Goal: Task Accomplishment & Management: Complete application form

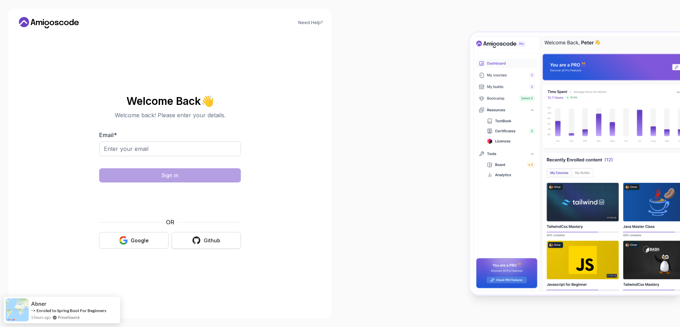
click at [218, 242] on div "Github" at bounding box center [212, 240] width 17 height 7
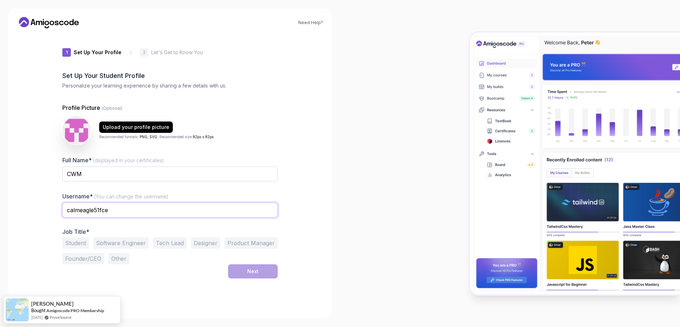
drag, startPoint x: 134, startPoint y: 209, endPoint x: 127, endPoint y: 209, distance: 6.8
click at [134, 209] on input "calmeagle51fce" at bounding box center [169, 210] width 215 height 15
drag, startPoint x: 128, startPoint y: 211, endPoint x: 45, endPoint y: 203, distance: 82.9
click at [45, 203] on div "Need Help? 1 Set Up Your Profile 1 Set Up Your Profile 2 Let's Get to Know You …" at bounding box center [170, 164] width 323 height 310
type input "cwmahadzir"
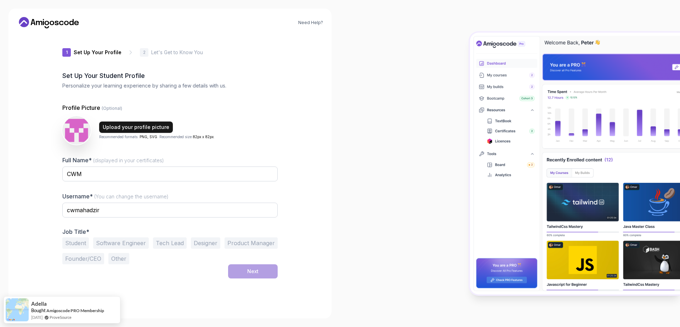
click at [115, 124] on div "Upload your profile picture" at bounding box center [136, 127] width 67 height 7
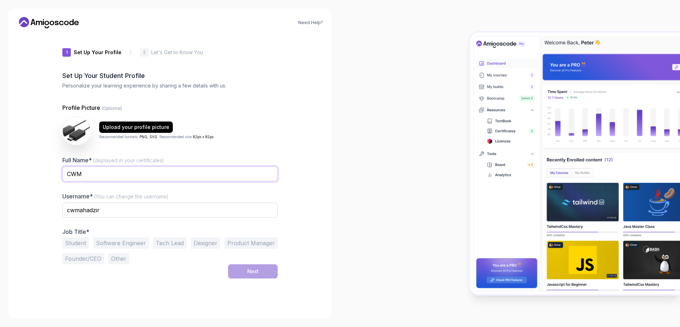
click at [114, 171] on input "CWM" at bounding box center [169, 173] width 215 height 15
drag, startPoint x: 121, startPoint y: 173, endPoint x: 98, endPoint y: 173, distance: 23.4
click at [97, 173] on input "CWM ttyrytrtyrtyrtyrty rty rty" at bounding box center [169, 173] width 215 height 15
type input "CWM"
click at [123, 242] on button "Software Engineer" at bounding box center [121, 242] width 56 height 11
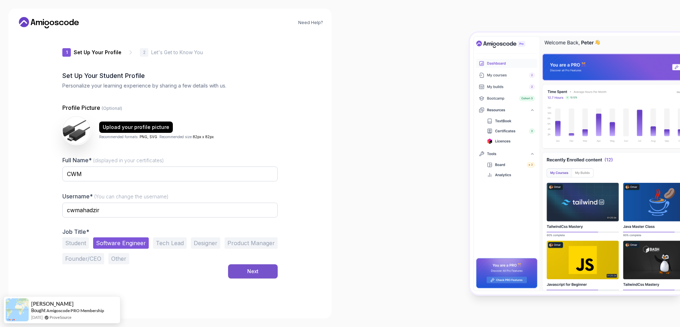
click at [251, 270] on div "Next" at bounding box center [252, 271] width 11 height 7
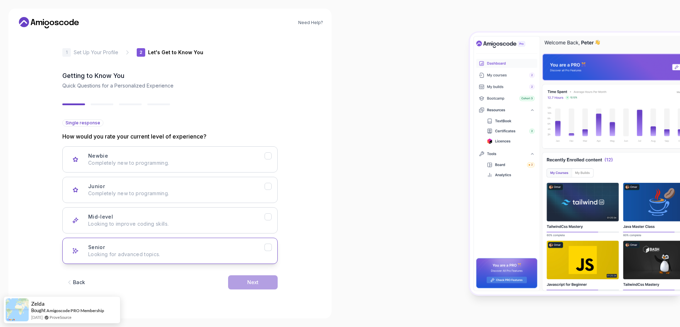
click at [255, 250] on div "Senior Looking for advanced topics." at bounding box center [176, 251] width 176 height 14
click at [261, 281] on button "Next" at bounding box center [253, 282] width 50 height 14
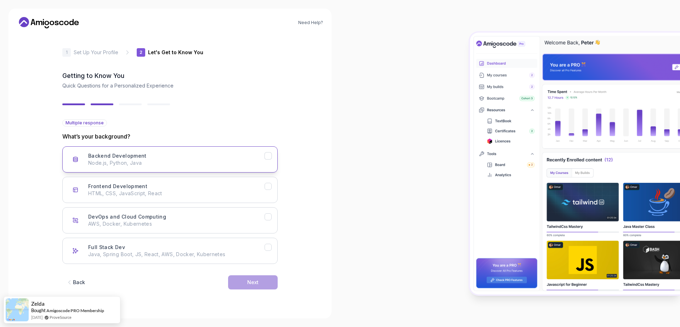
click at [247, 159] on div "Backend Development Node.js, Python, Java" at bounding box center [176, 159] width 176 height 14
click at [243, 190] on p "HTML, CSS, JavaScript, React" at bounding box center [176, 193] width 176 height 7
click at [243, 157] on div "Backend Development Node.js, Python, Java" at bounding box center [176, 159] width 176 height 14
click at [240, 179] on button "Frontend Development HTML, CSS, JavaScript, React" at bounding box center [169, 190] width 215 height 26
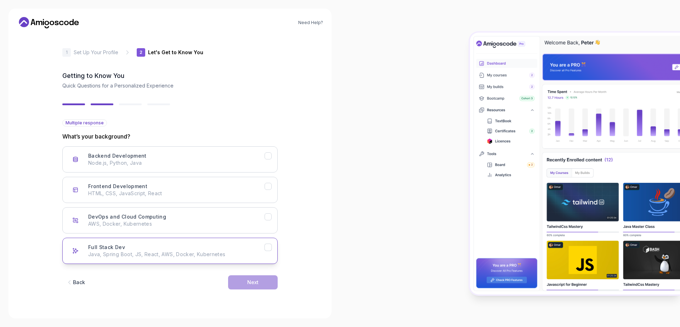
click at [229, 250] on div "Full Stack Dev Java, Spring Boot, JS, React, AWS, Docker, Kubernetes" at bounding box center [176, 251] width 176 height 14
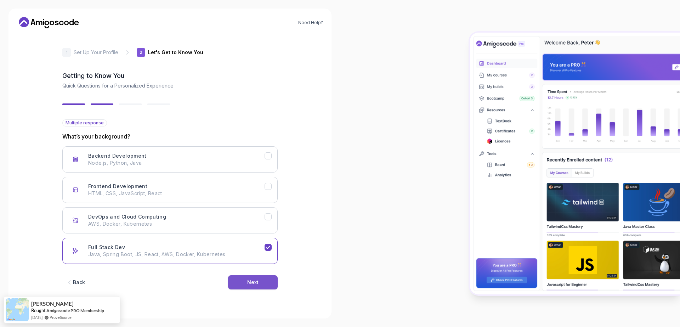
click at [252, 281] on div "Next" at bounding box center [252, 282] width 11 height 7
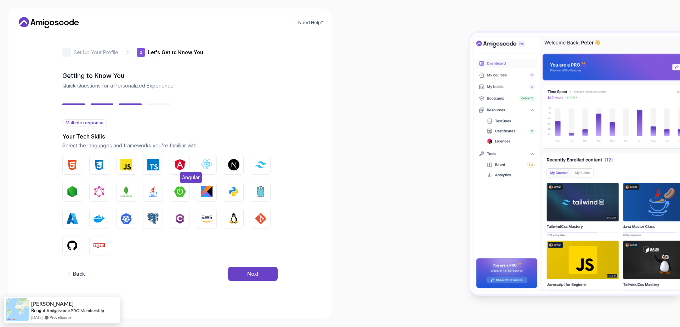
click at [173, 163] on button "Angular" at bounding box center [180, 165] width 20 height 20
click at [73, 167] on img "button" at bounding box center [72, 164] width 11 height 11
click at [99, 166] on img "button" at bounding box center [99, 164] width 11 height 11
click at [131, 165] on img "button" at bounding box center [125, 164] width 11 height 11
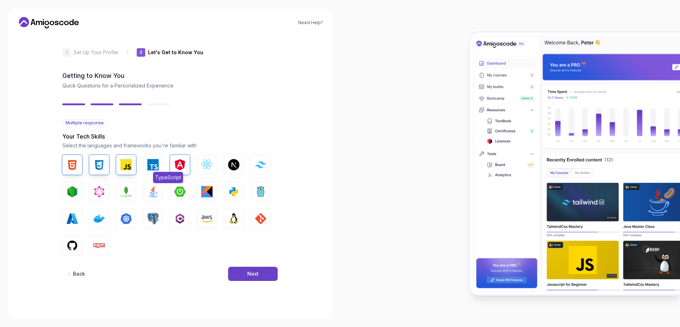
click at [154, 164] on img "button" at bounding box center [152, 164] width 11 height 11
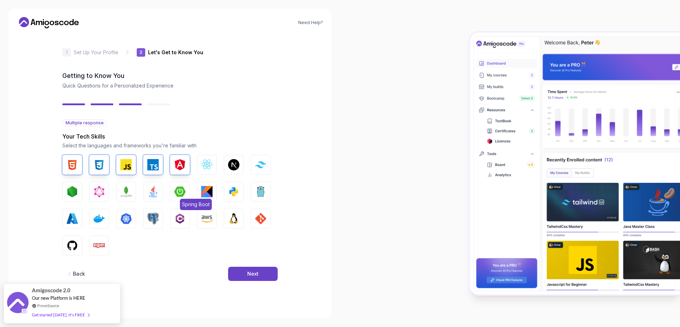
click at [180, 194] on img "button" at bounding box center [179, 191] width 11 height 11
click at [152, 194] on img "button" at bounding box center [152, 191] width 11 height 11
click at [71, 247] on img "button" at bounding box center [72, 245] width 11 height 11
click at [95, 242] on img "button" at bounding box center [99, 245] width 11 height 11
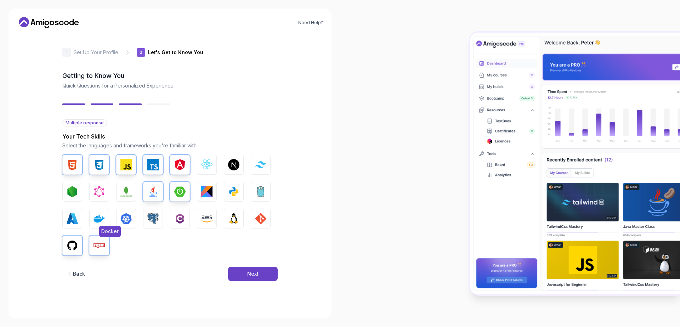
click at [99, 219] on img "button" at bounding box center [99, 218] width 11 height 11
click at [257, 216] on img "button" at bounding box center [260, 218] width 11 height 11
click at [238, 222] on img "button" at bounding box center [233, 218] width 11 height 11
click at [250, 275] on div "Next" at bounding box center [252, 273] width 11 height 7
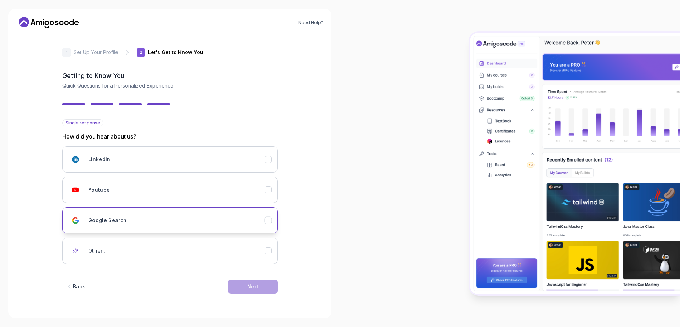
click at [266, 219] on icon "Google Search" at bounding box center [268, 220] width 7 height 7
click at [271, 188] on icon "Youtube" at bounding box center [268, 190] width 7 height 7
click at [265, 285] on button "Next" at bounding box center [253, 286] width 50 height 14
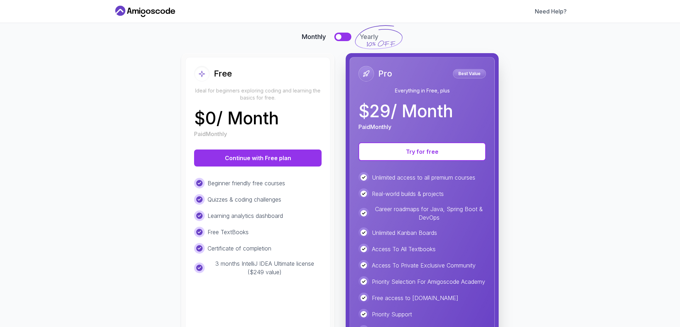
scroll to position [91, 0]
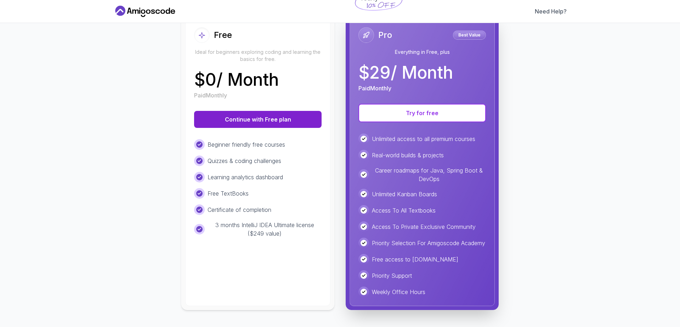
click at [250, 112] on button "Continue with Free plan" at bounding box center [258, 119] width 128 height 17
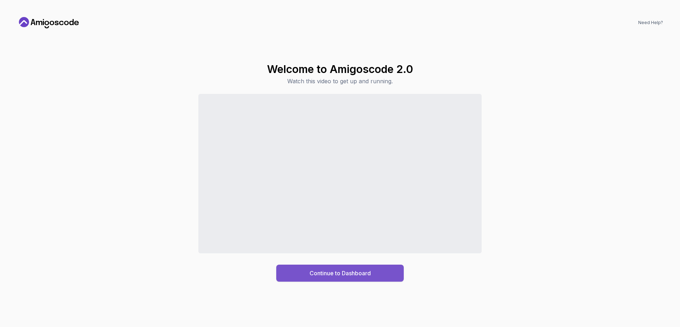
click at [315, 275] on div "Continue to Dashboard" at bounding box center [340, 273] width 61 height 9
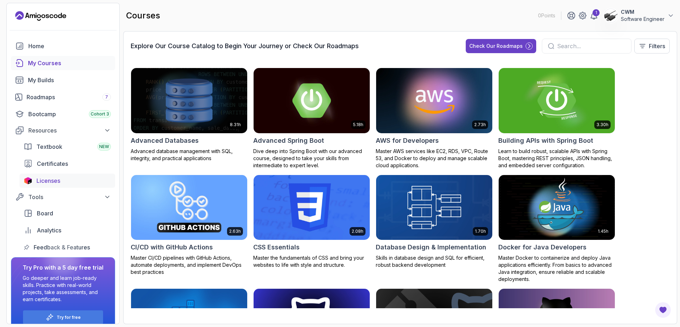
click at [53, 181] on span "Licenses" at bounding box center [48, 180] width 24 height 9
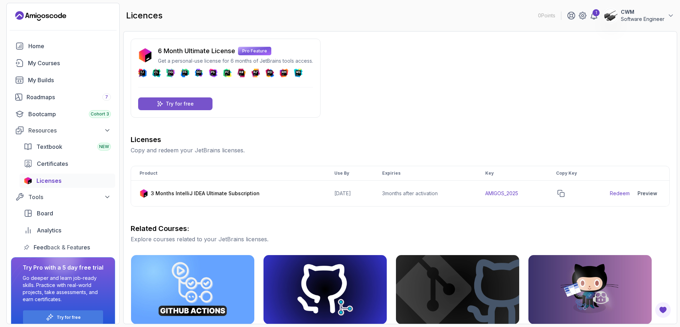
click at [193, 104] on div "Try for free" at bounding box center [175, 103] width 74 height 13
click at [565, 193] on icon "copy-button" at bounding box center [560, 193] width 7 height 7
